Goal: Navigation & Orientation: Find specific page/section

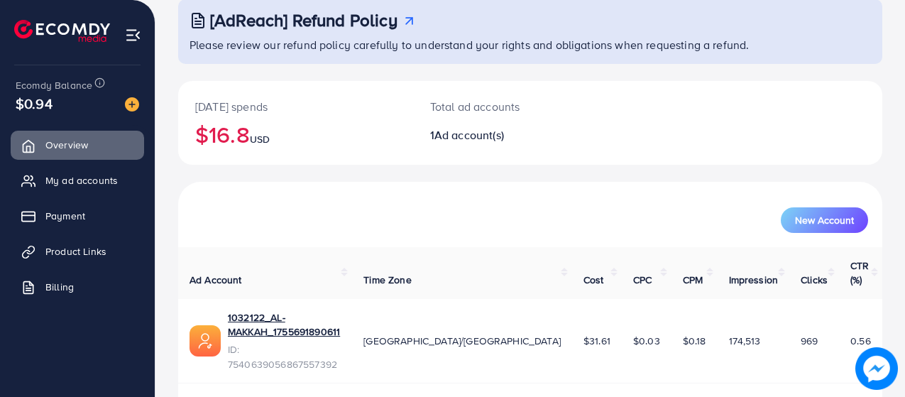
scroll to position [92, 0]
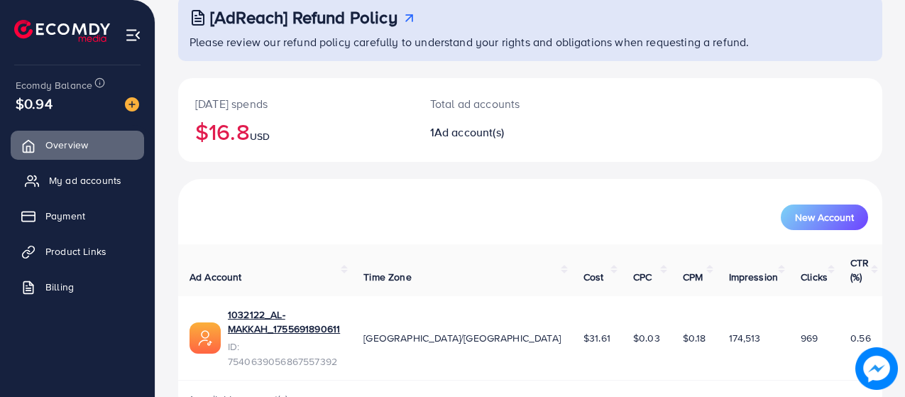
click at [77, 188] on link "My ad accounts" at bounding box center [77, 180] width 133 height 28
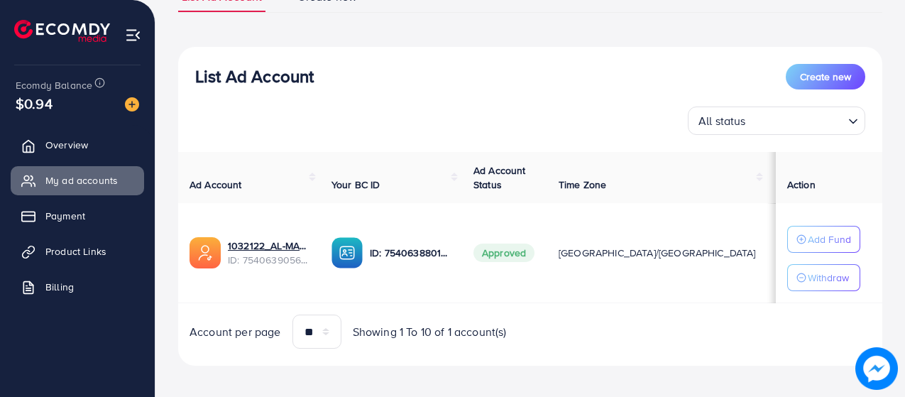
scroll to position [132, 0]
